Goal: Task Accomplishment & Management: Manage account settings

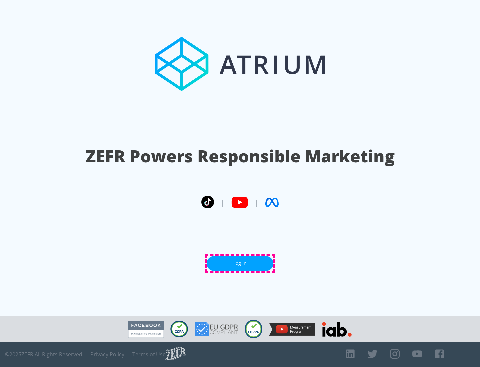
click at [240, 263] on link "Log In" at bounding box center [240, 263] width 67 height 15
